Goal: Navigation & Orientation: Go to known website

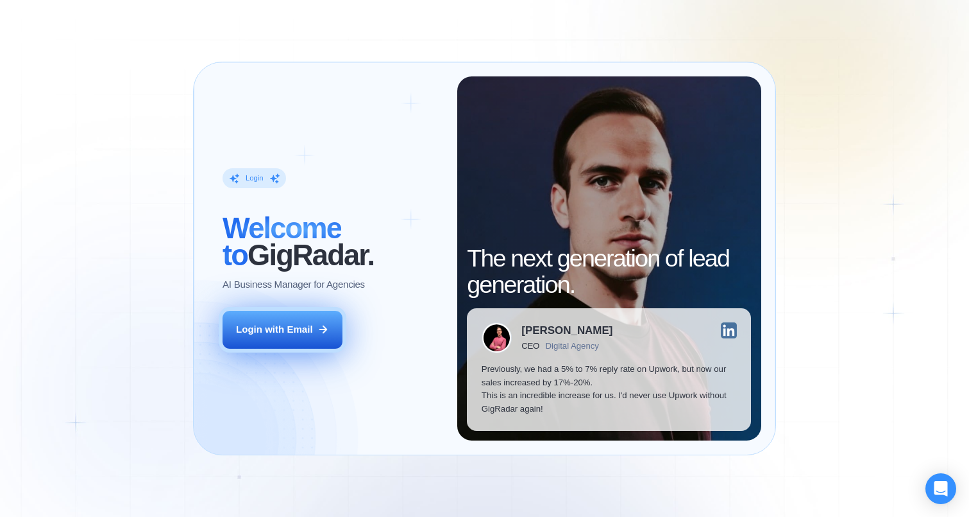
click at [257, 334] on div "Login with Email" at bounding box center [274, 329] width 77 height 13
